Goal: Task Accomplishment & Management: Manage account settings

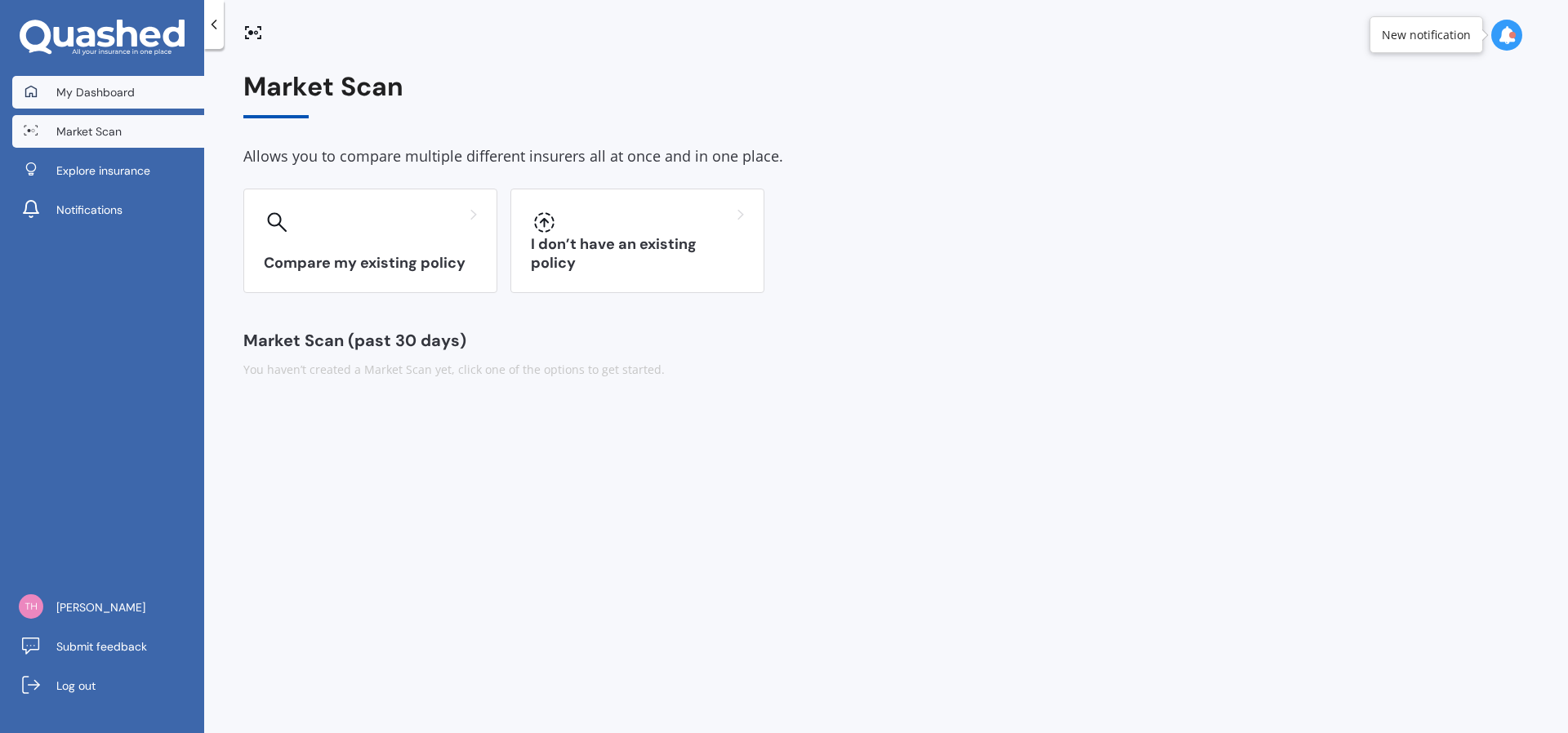
click at [119, 92] on span "My Dashboard" at bounding box center [95, 92] width 79 height 16
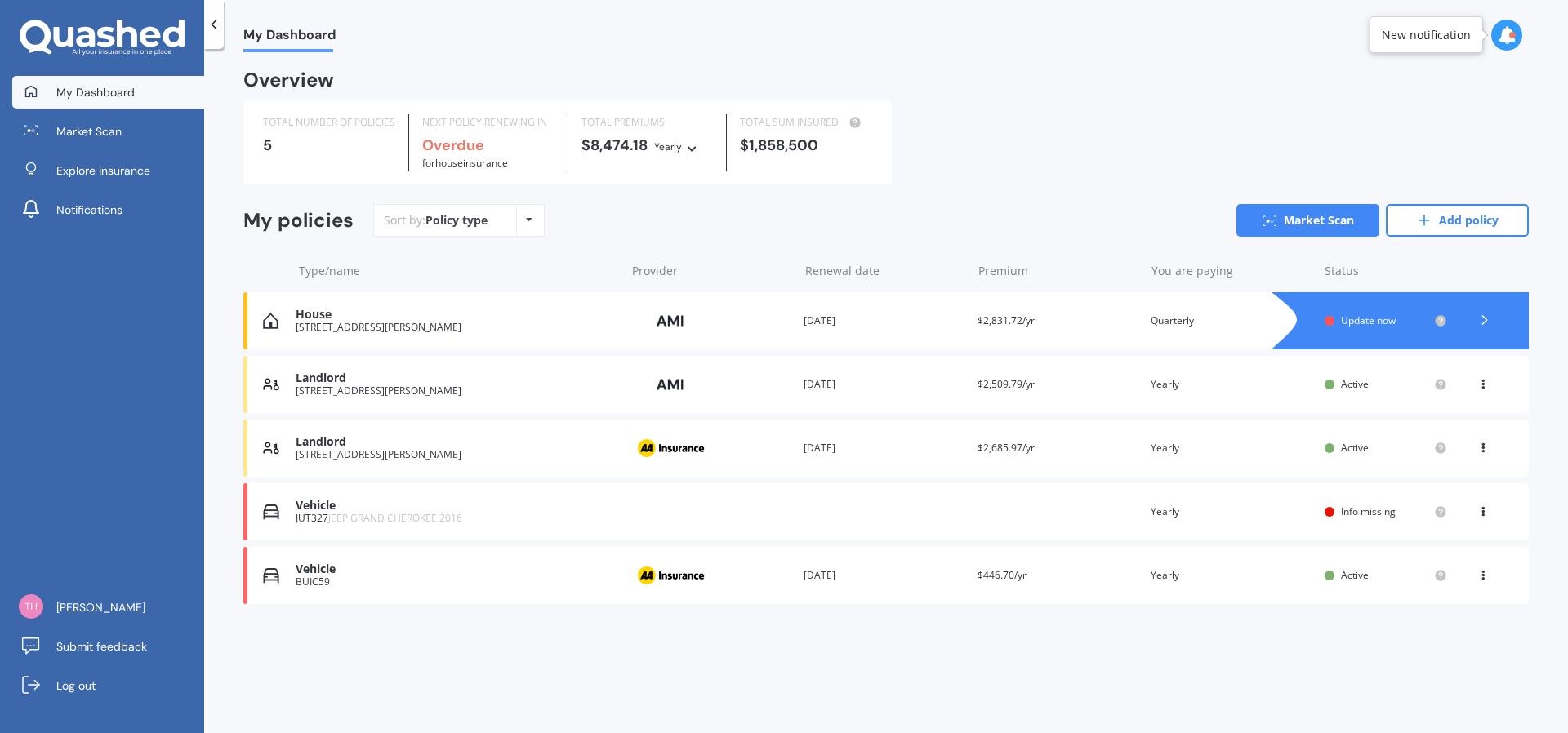
click at [388, 324] on div "[STREET_ADDRESS][PERSON_NAME]" at bounding box center [456, 328] width 321 height 11
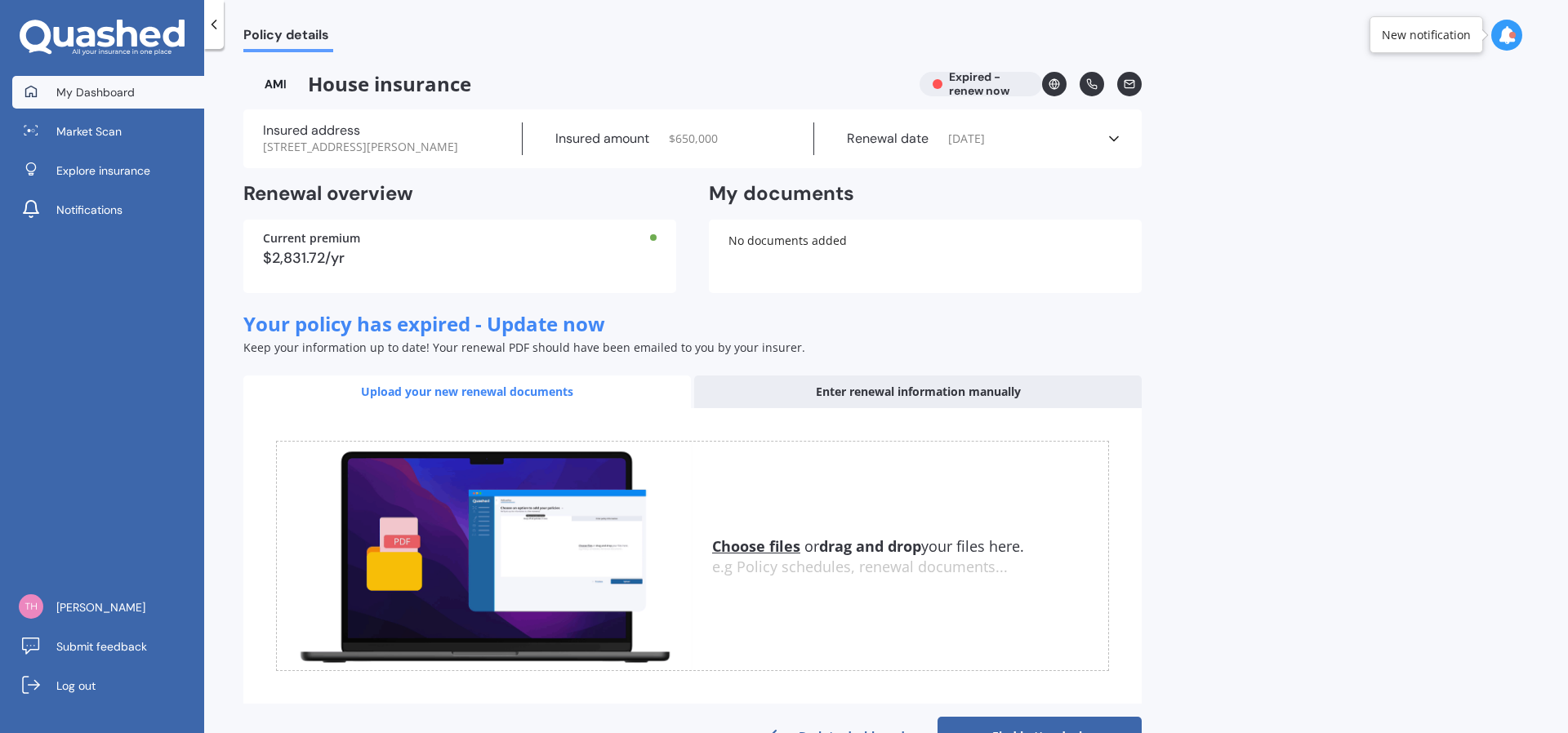
click at [147, 92] on link "My Dashboard" at bounding box center [108, 92] width 192 height 32
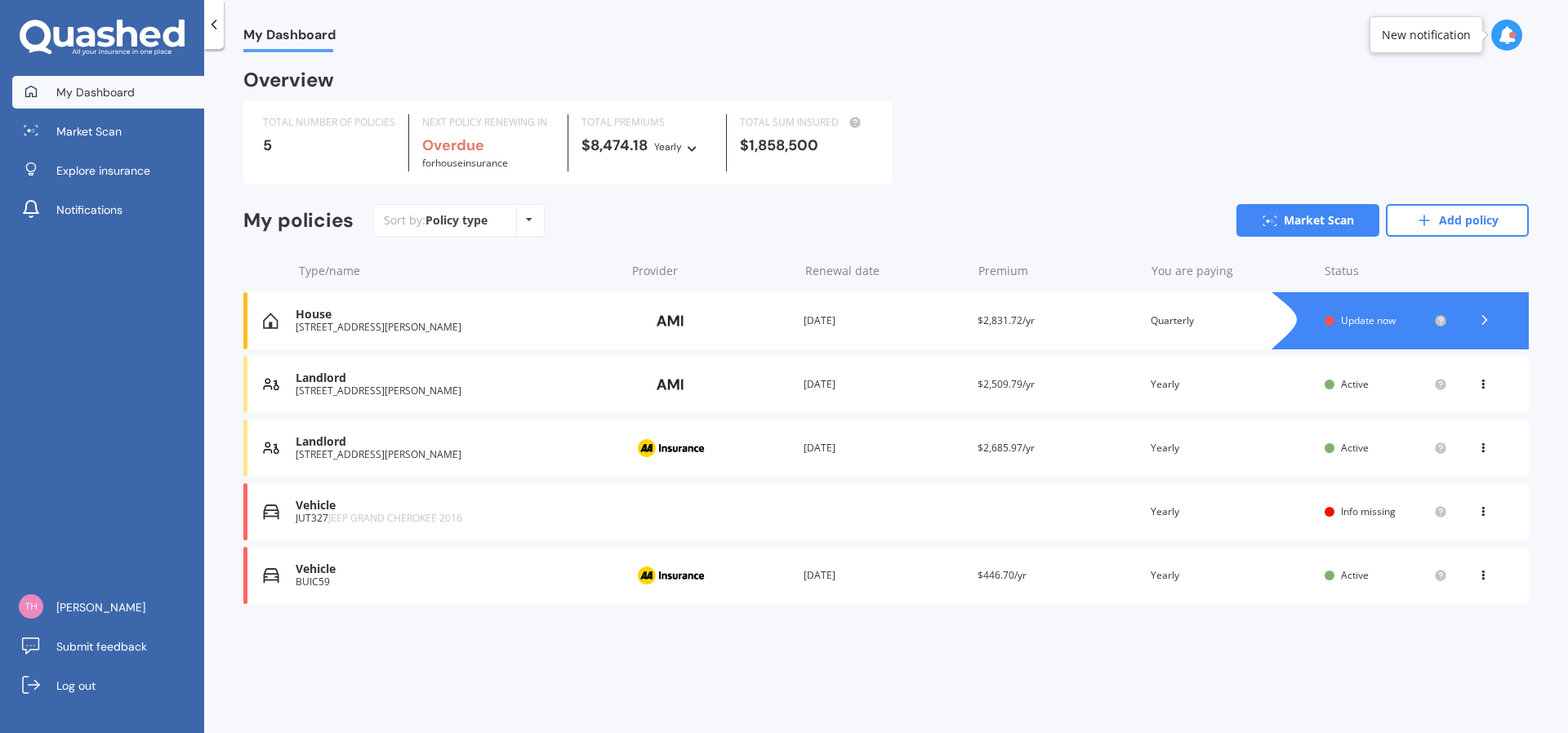
click at [1484, 385] on icon at bounding box center [1483, 381] width 11 height 9
click at [1274, 380] on div "You are paying Yearly" at bounding box center [1231, 384] width 161 height 16
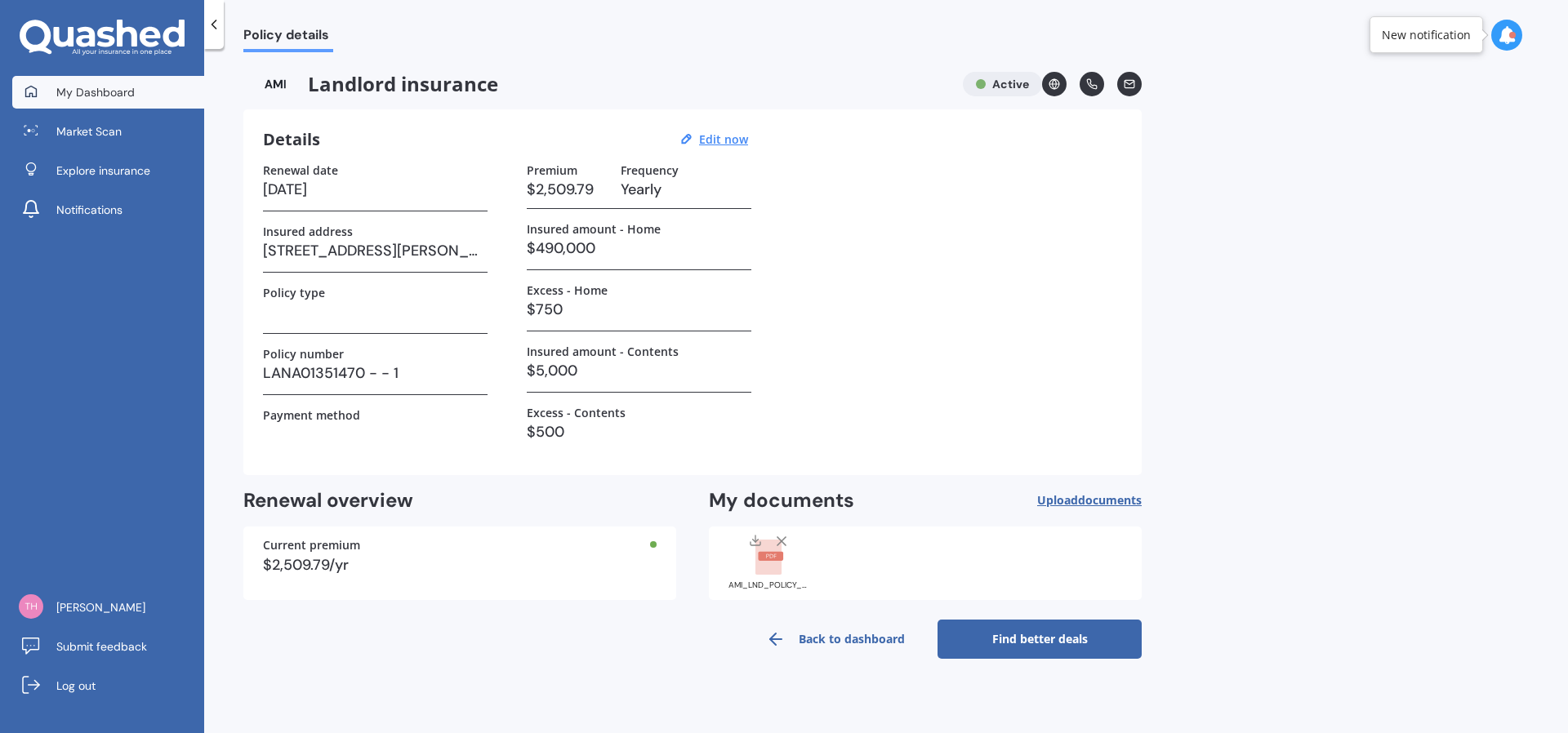
click at [125, 89] on span "My Dashboard" at bounding box center [95, 92] width 79 height 16
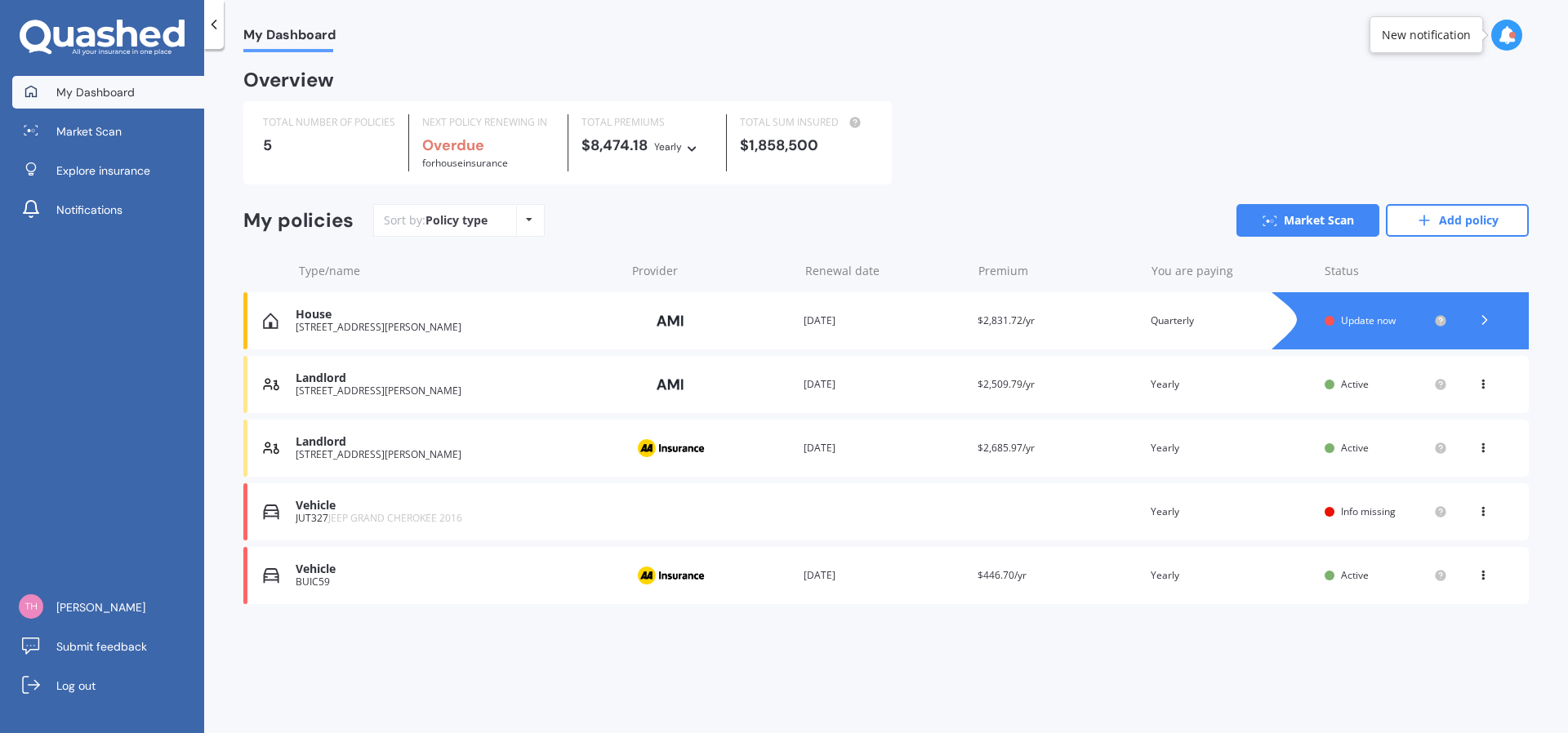
click at [1485, 385] on icon at bounding box center [1483, 381] width 11 height 9
click at [1441, 454] on div "Delete" at bounding box center [1447, 448] width 161 height 32
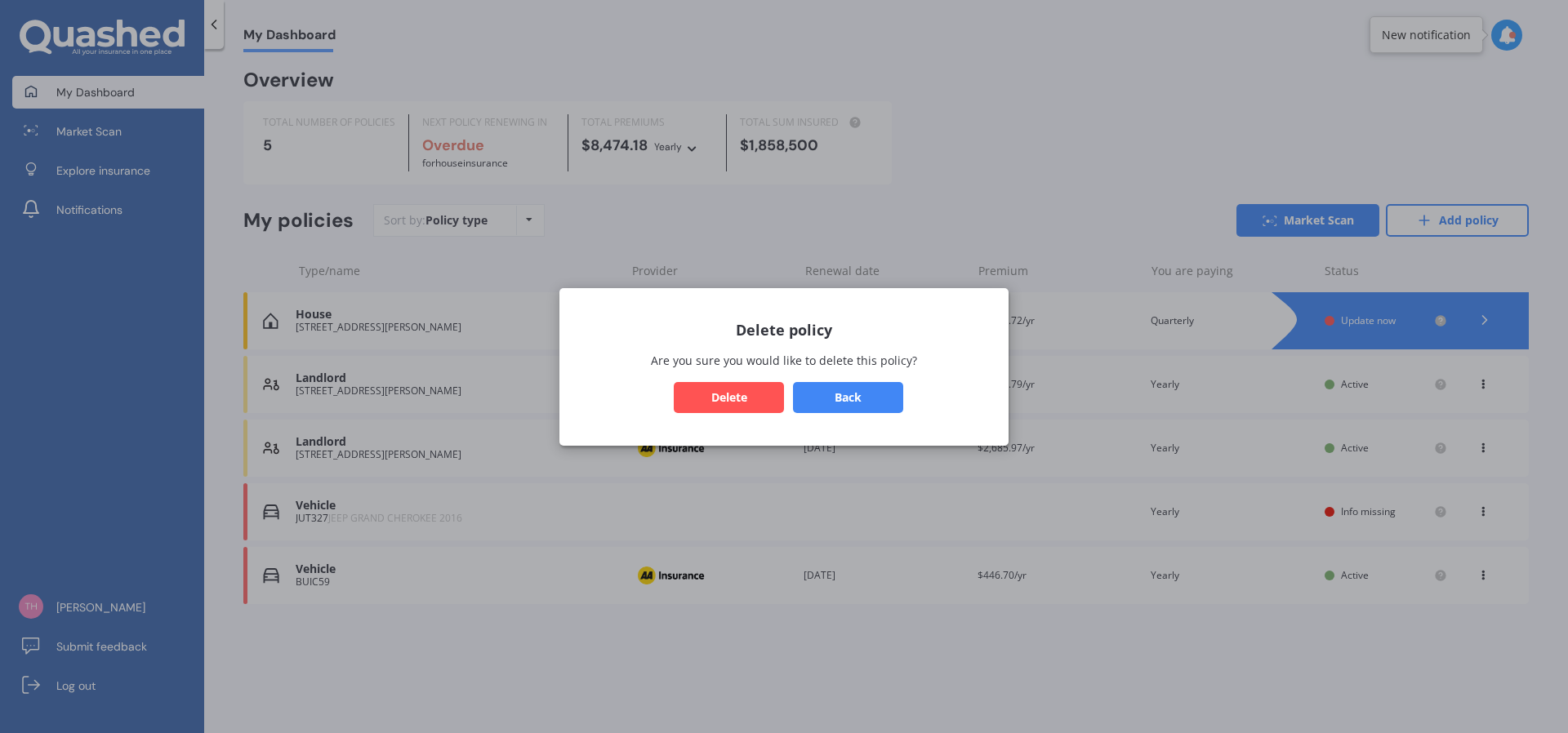
click at [945, 265] on div "Delete policy Are you sure you would like to delete this policy? Back Delete" at bounding box center [784, 366] width 1568 height 733
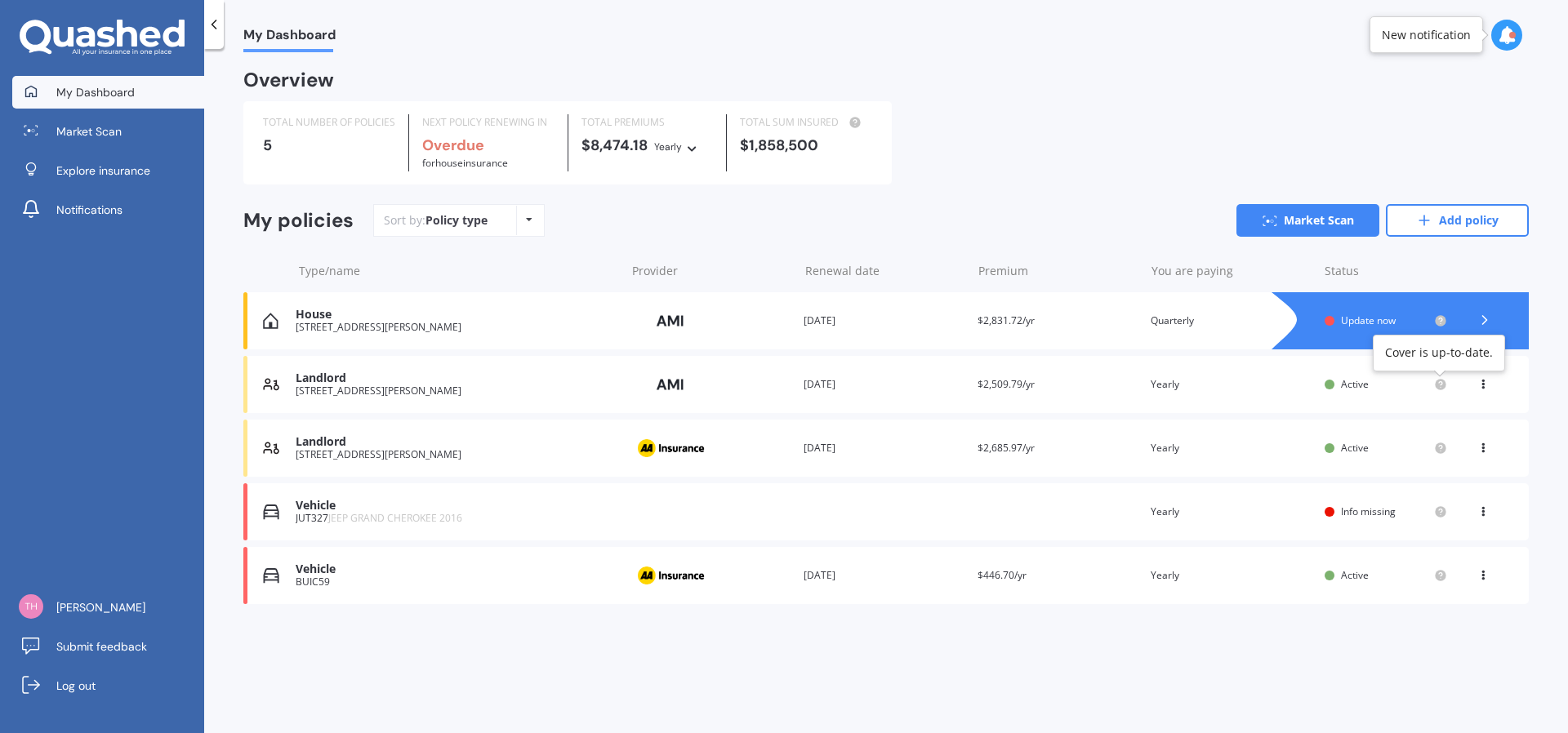
click at [1441, 385] on icon at bounding box center [1440, 383] width 3 height 3
click at [1444, 450] on circle at bounding box center [1440, 447] width 10 height 10
click at [1351, 315] on span "Update now" at bounding box center [1369, 320] width 55 height 14
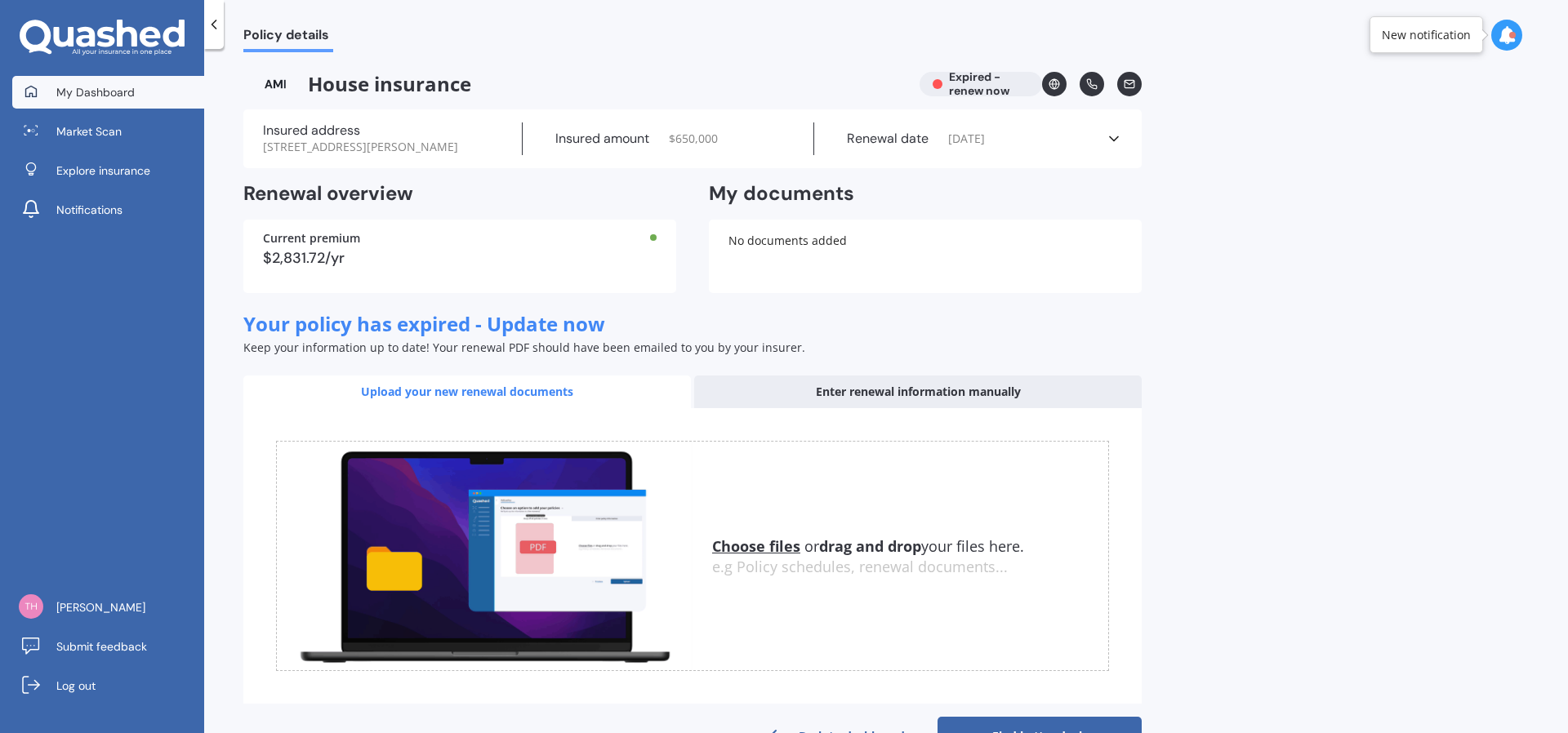
click at [103, 103] on link "My Dashboard" at bounding box center [108, 92] width 192 height 32
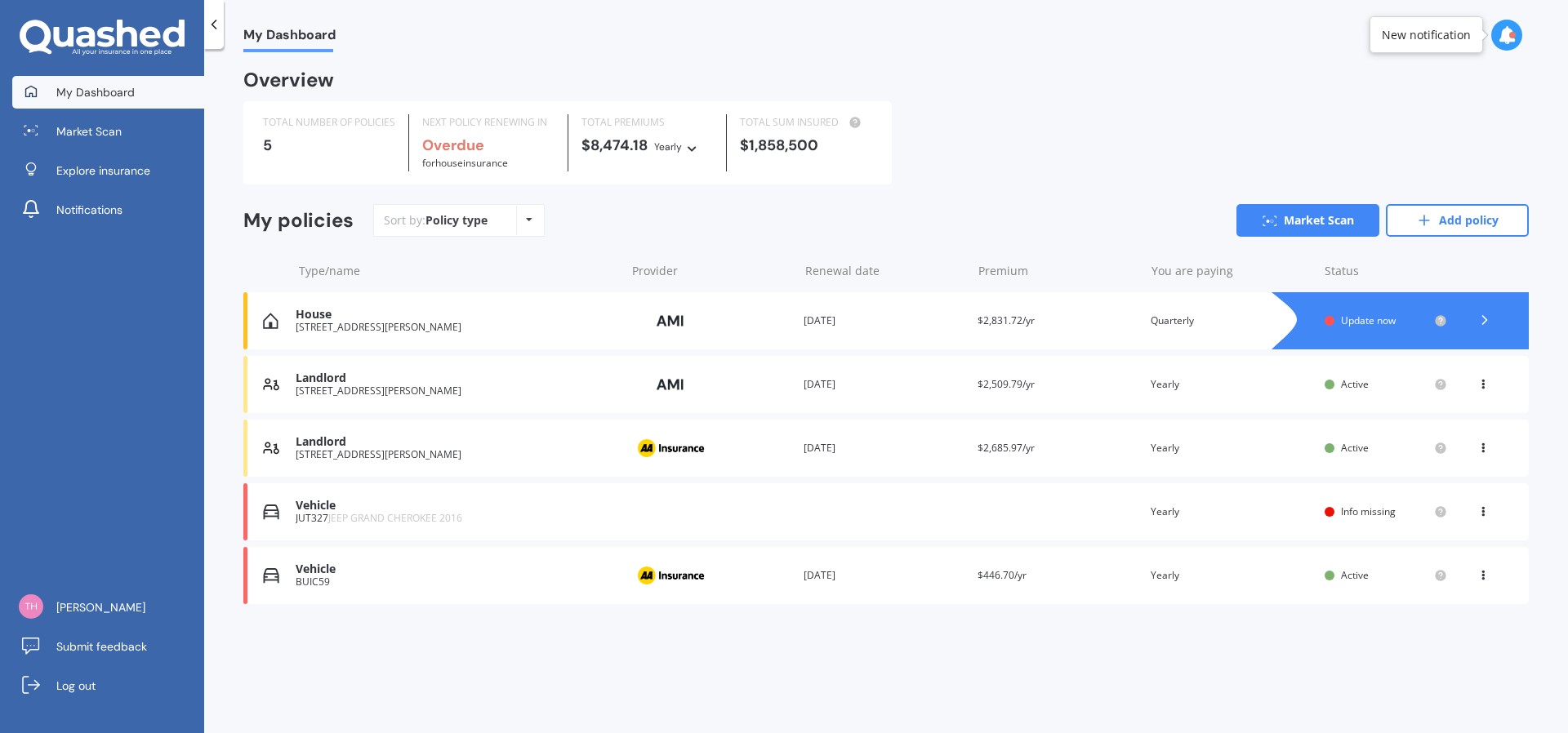
click at [680, 319] on img at bounding box center [671, 321] width 82 height 31
